Goal: Task Accomplishment & Management: Use online tool/utility

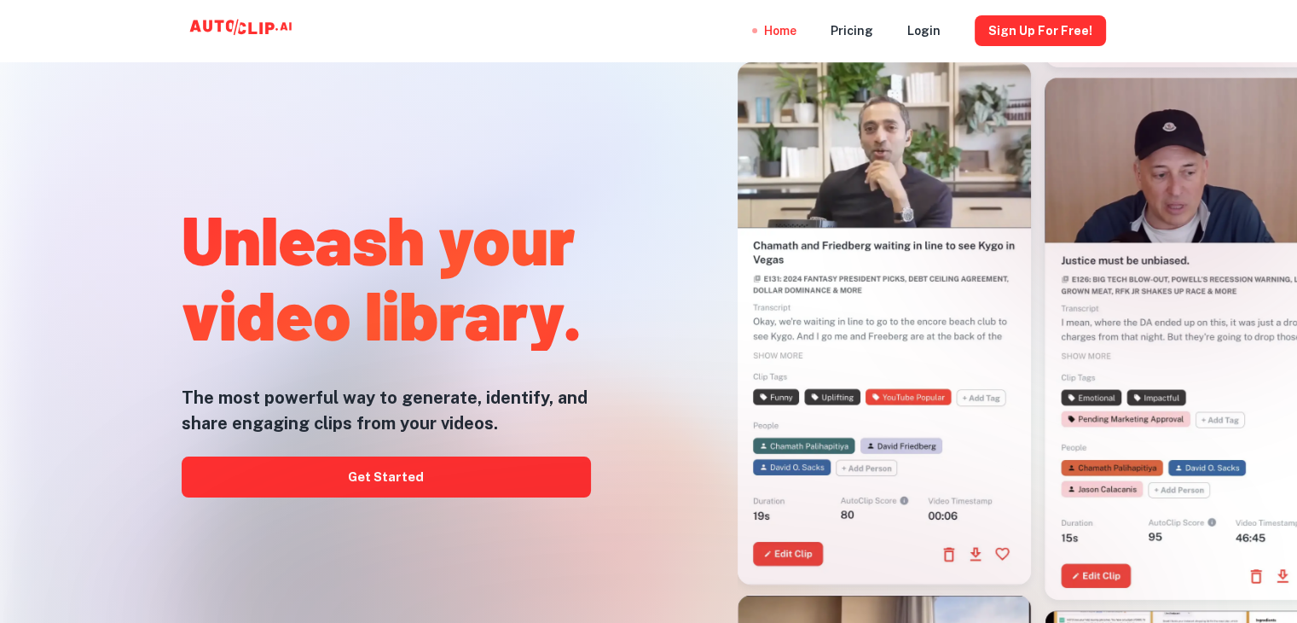
click at [443, 471] on div at bounding box center [649, 622] width 1038 height 341
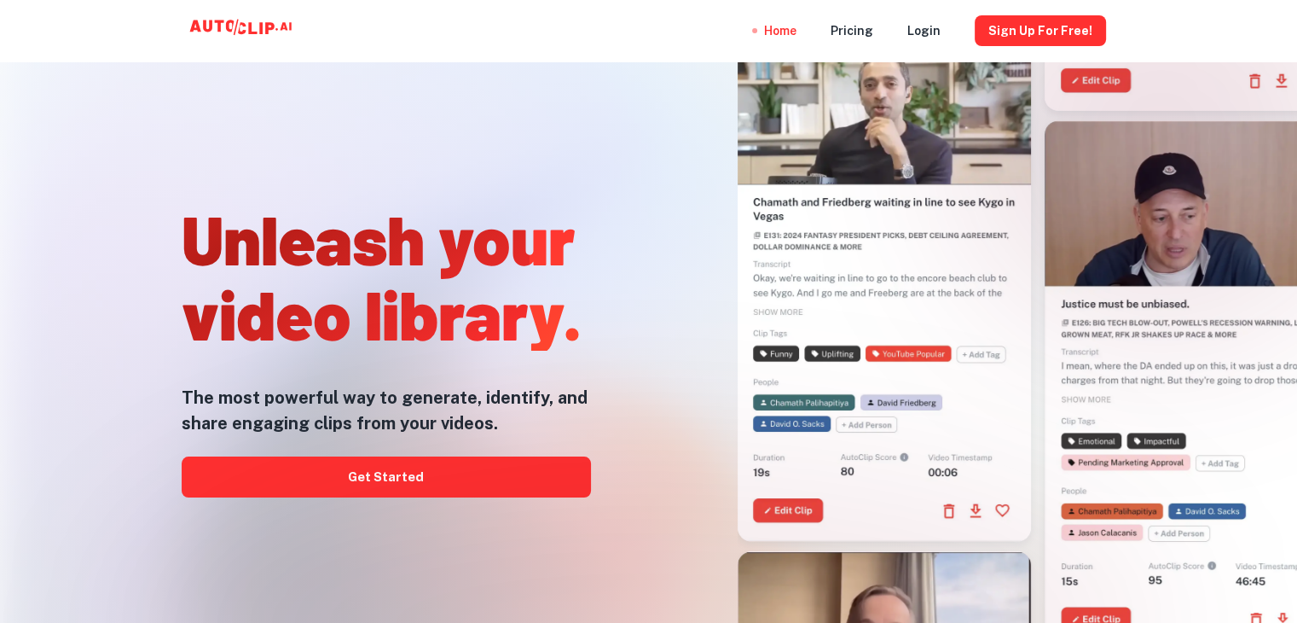
click at [411, 483] on div at bounding box center [649, 622] width 1038 height 341
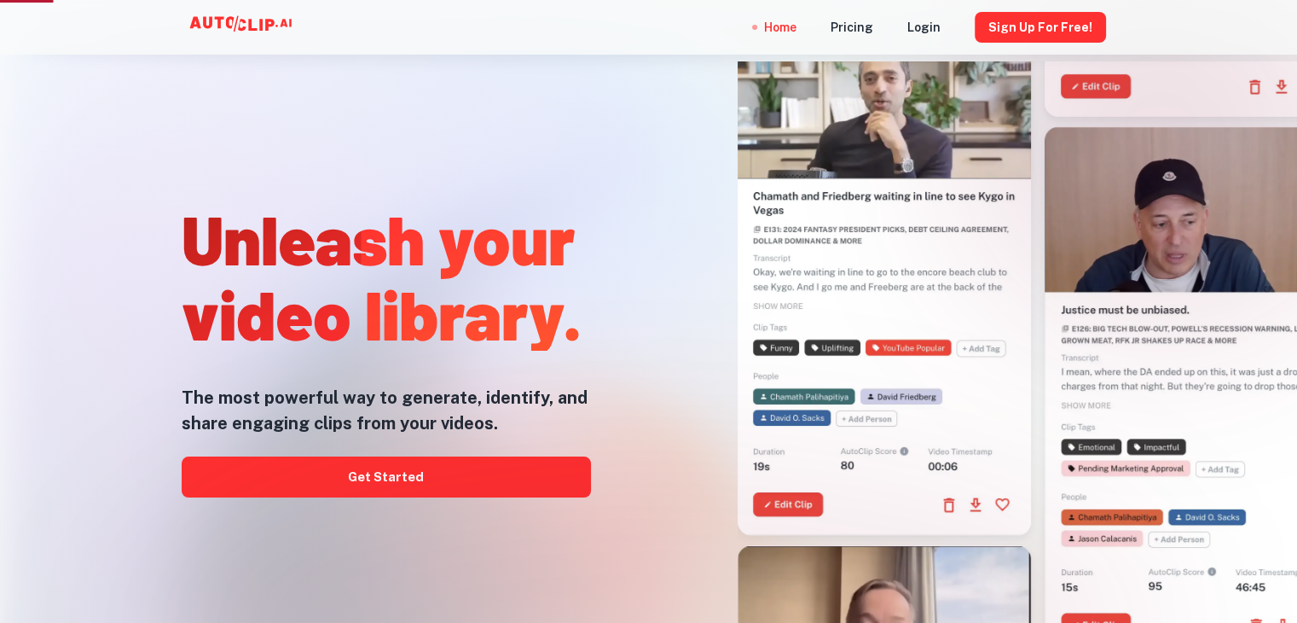
scroll to position [341, 0]
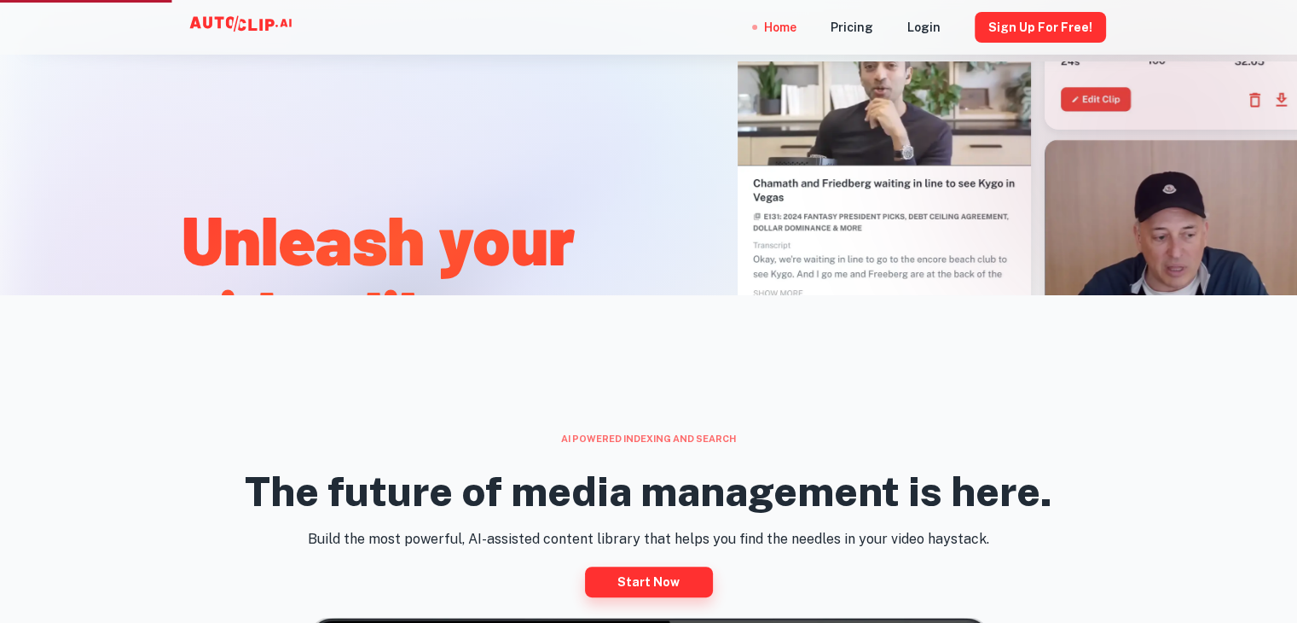
click at [665, 581] on link "Start now" at bounding box center [649, 581] width 128 height 31
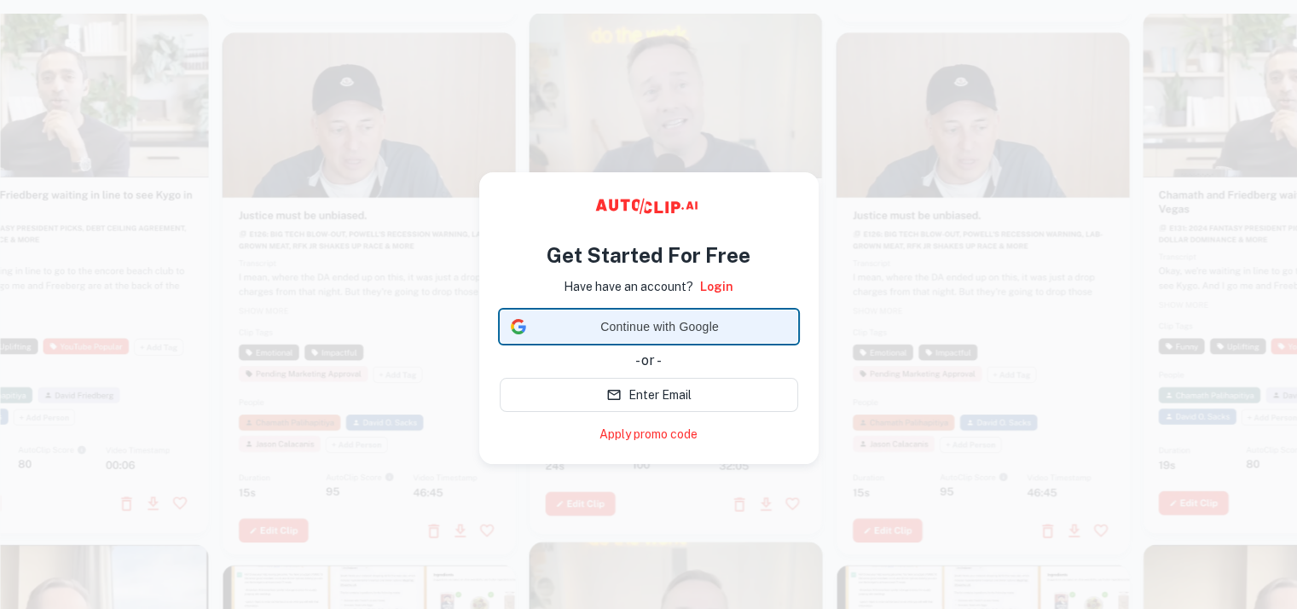
click at [646, 324] on span "Continue with Google" at bounding box center [660, 327] width 254 height 18
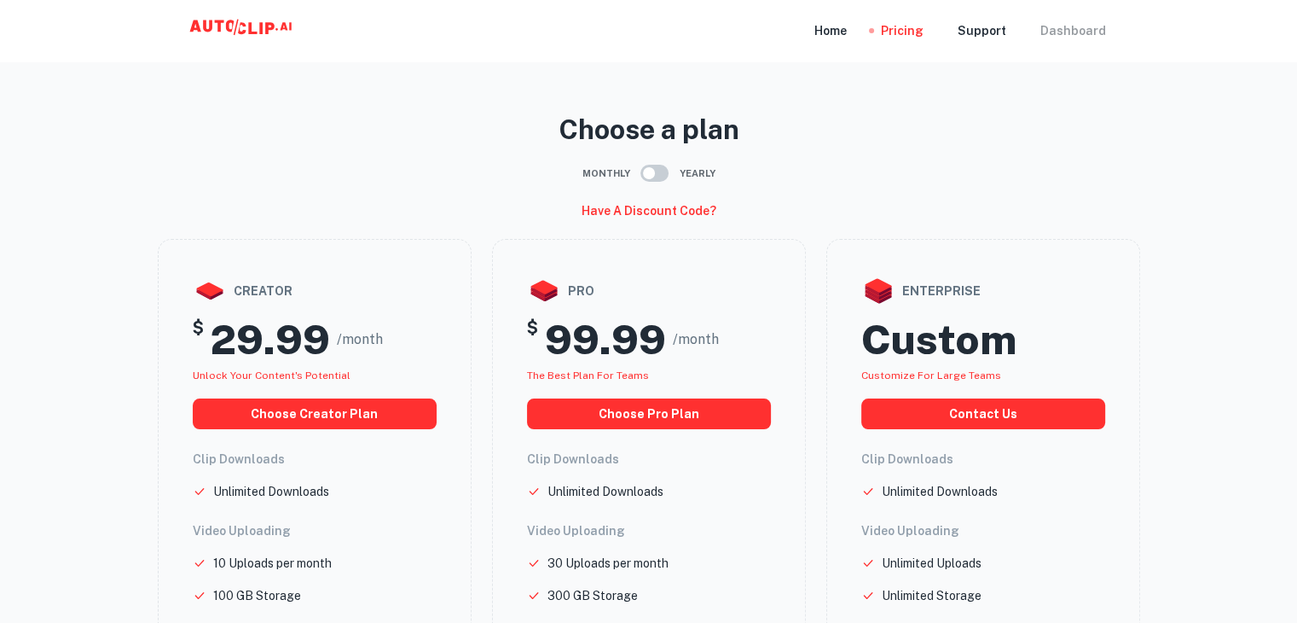
click at [1068, 34] on div "Dashboard" at bounding box center [1074, 30] width 66 height 61
